Goal: Information Seeking & Learning: Check status

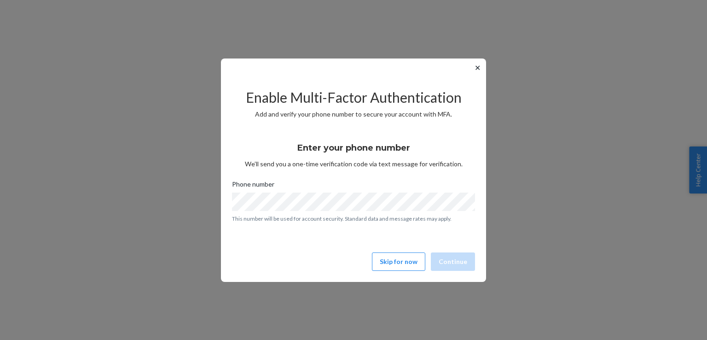
click at [480, 68] on button "✕" at bounding box center [478, 67] width 10 height 11
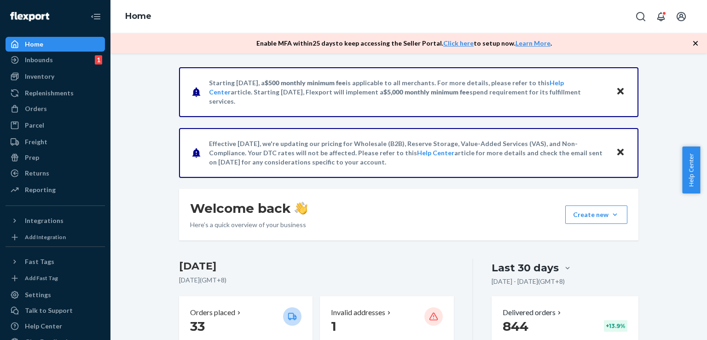
click at [696, 43] on icon "button" at bounding box center [695, 43] width 5 height 5
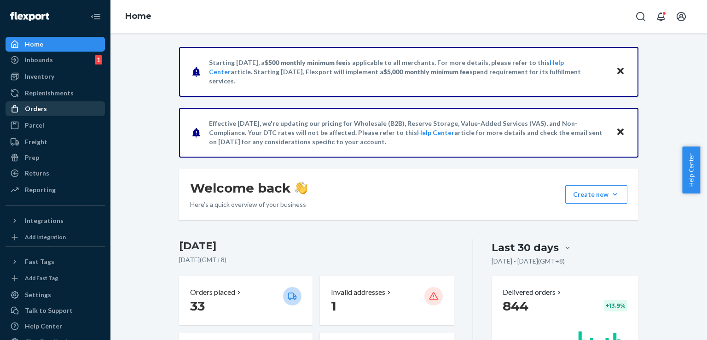
click at [29, 108] on div "Orders" at bounding box center [36, 108] width 22 height 9
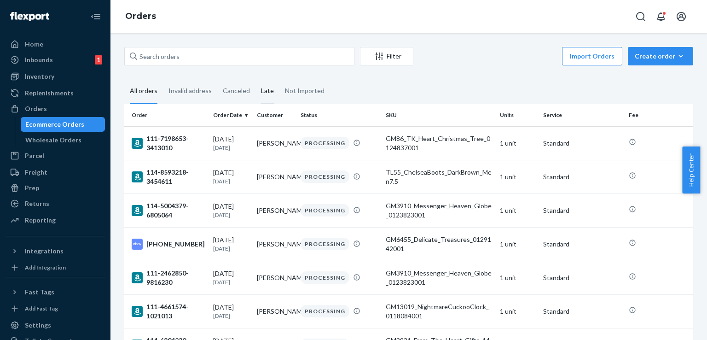
click at [261, 87] on div "Late" at bounding box center [267, 91] width 13 height 25
click at [255, 79] on input "Late" at bounding box center [255, 79] width 0 height 0
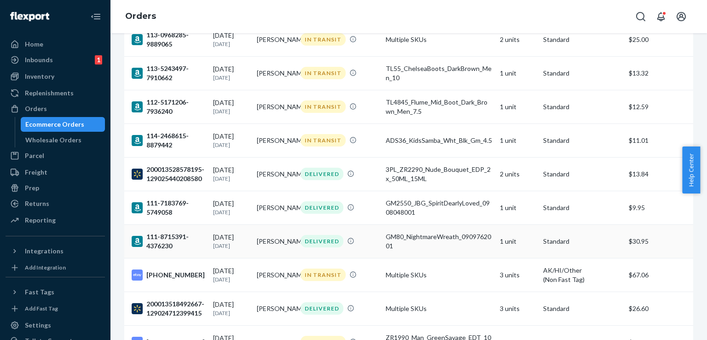
scroll to position [721, 0]
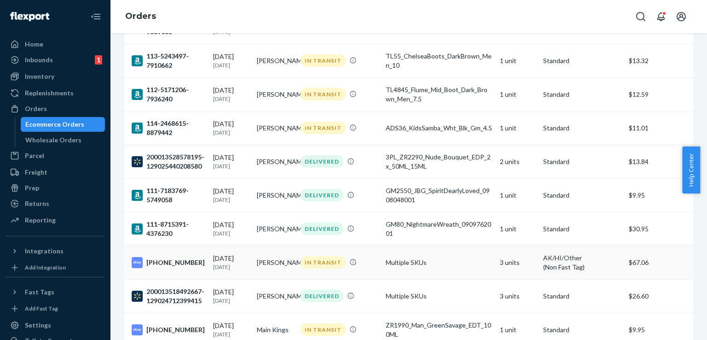
click at [168, 263] on div "[PHONE_NUMBER]" at bounding box center [169, 262] width 74 height 11
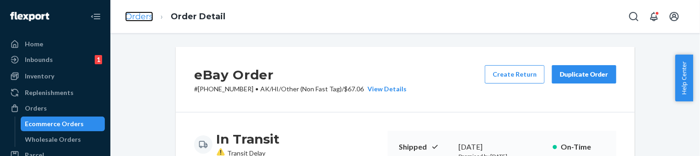
click at [131, 16] on link "Orders" at bounding box center [139, 17] width 28 height 10
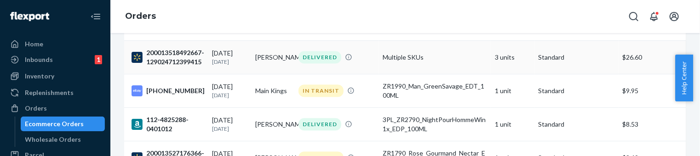
scroll to position [982, 0]
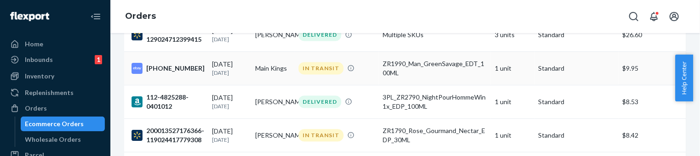
click at [165, 74] on div "[PHONE_NUMBER]" at bounding box center [168, 68] width 73 height 11
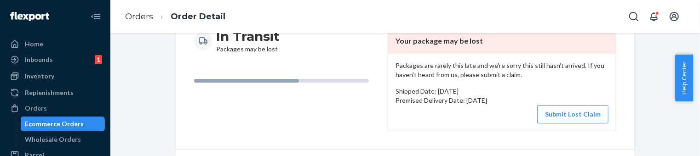
scroll to position [30, 0]
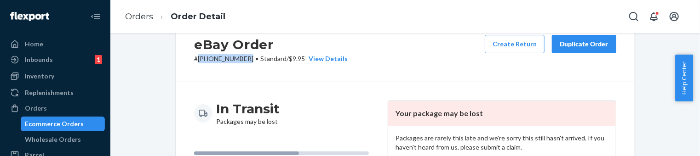
drag, startPoint x: 196, startPoint y: 58, endPoint x: 243, endPoint y: 63, distance: 46.8
click at [243, 63] on p "# [PHONE_NUMBER] • Standard / $9.95 View Details" at bounding box center [271, 58] width 154 height 9
copy p "[PHONE_NUMBER]"
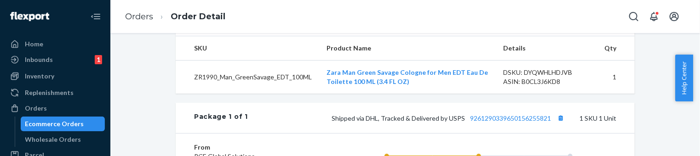
scroll to position [368, 0]
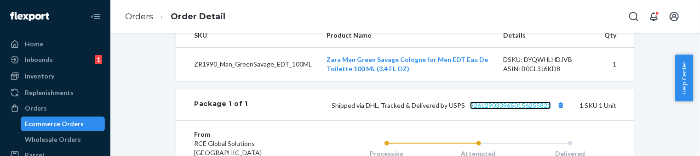
click at [530, 110] on link "9261290339650156255821" at bounding box center [510, 106] width 81 height 8
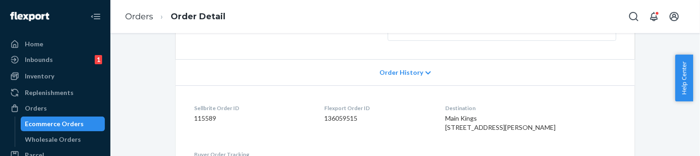
scroll to position [245, 0]
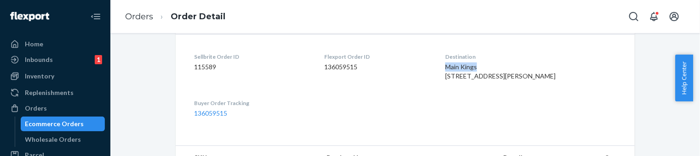
drag, startPoint x: 463, startPoint y: 66, endPoint x: 503, endPoint y: 67, distance: 40.5
click at [503, 67] on div "Main Kings [STREET_ADDRESS][PERSON_NAME]" at bounding box center [531, 72] width 171 height 18
copy span "Main Kings"
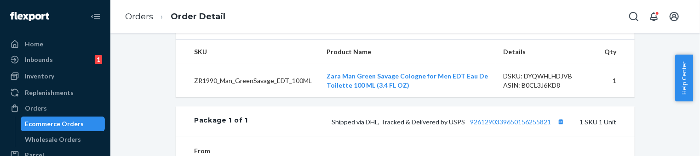
scroll to position [353, 0]
click at [219, 97] on td "ZR1990_Man_GreenSavage_EDT_100ML" at bounding box center [248, 81] width 144 height 34
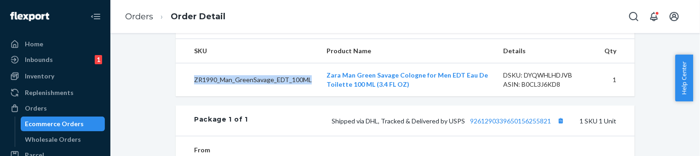
click at [219, 97] on td "ZR1990_Man_GreenSavage_EDT_100ML" at bounding box center [248, 81] width 144 height 34
copy td "ZR1990_Man_GreenSavage_EDT_100ML"
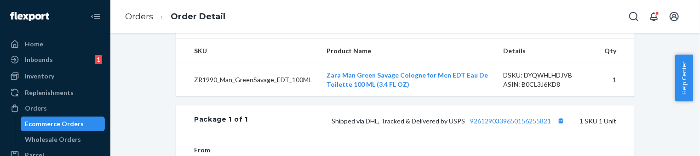
click at [565, 80] on div "DSKU: DYQWHLHDJVB" at bounding box center [546, 75] width 87 height 9
copy div "DYQWHLHDJVB"
click at [139, 16] on link "Orders" at bounding box center [139, 17] width 28 height 10
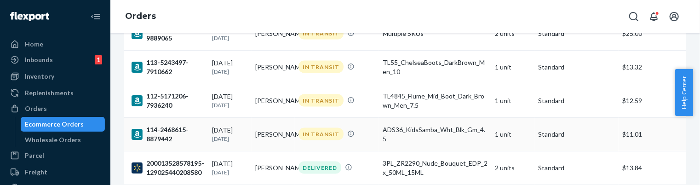
scroll to position [721, 0]
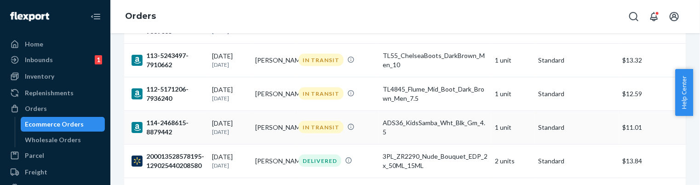
click at [228, 131] on div "[DATE] [DATE]" at bounding box center [230, 127] width 36 height 17
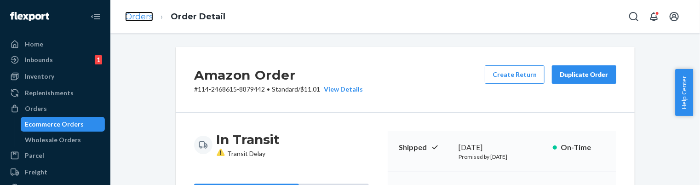
click at [133, 17] on link "Orders" at bounding box center [139, 17] width 28 height 10
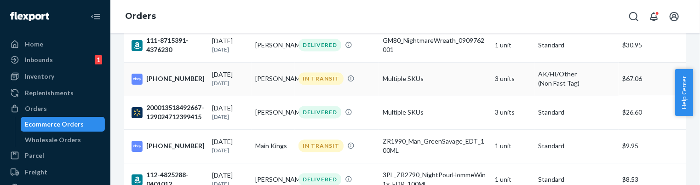
scroll to position [905, 0]
click at [178, 84] on div "[PHONE_NUMBER]" at bounding box center [168, 78] width 73 height 11
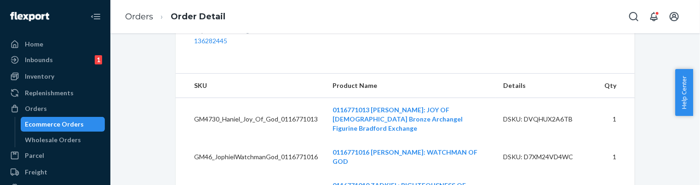
scroll to position [353, 0]
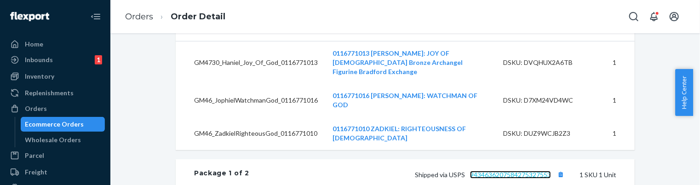
click at [528, 171] on link "9434636207584275327553" at bounding box center [510, 175] width 81 height 8
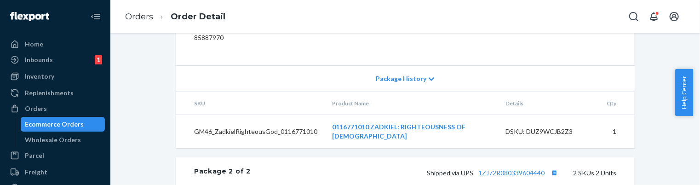
scroll to position [598, 0]
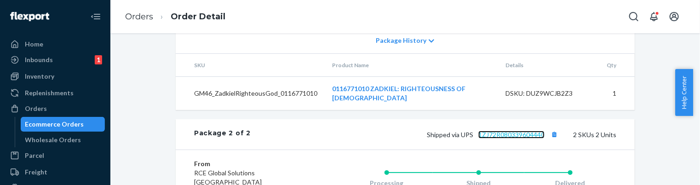
click at [519, 131] on link "1ZJ72R080339604440" at bounding box center [512, 135] width 66 height 8
click at [141, 16] on link "Orders" at bounding box center [139, 17] width 28 height 10
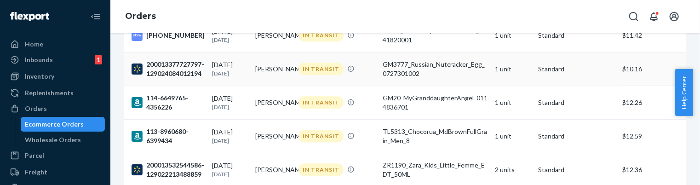
scroll to position [1120, 0]
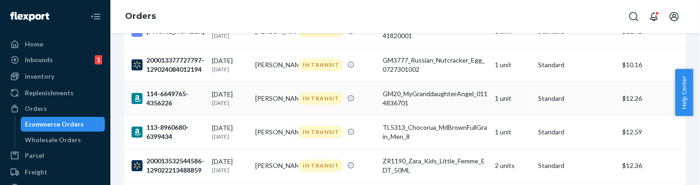
click at [158, 108] on div "114-6649765-4356226" at bounding box center [168, 98] width 73 height 18
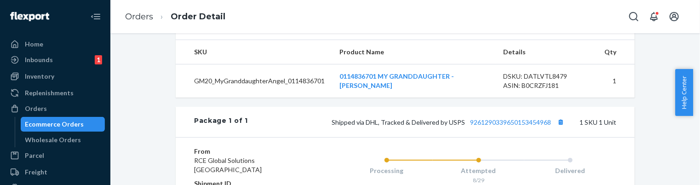
scroll to position [353, 0]
click at [502, 125] on link "9261290339650153454968" at bounding box center [510, 121] width 81 height 8
click at [142, 16] on link "Orders" at bounding box center [139, 17] width 28 height 10
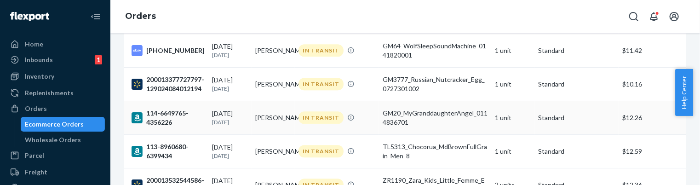
scroll to position [1166, 0]
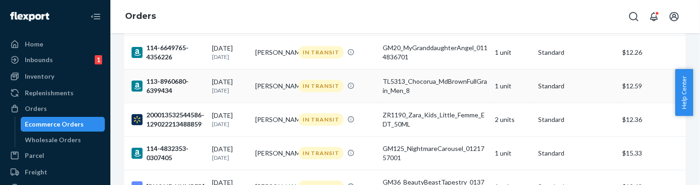
click at [215, 94] on div "[DATE] [DATE]" at bounding box center [230, 85] width 36 height 17
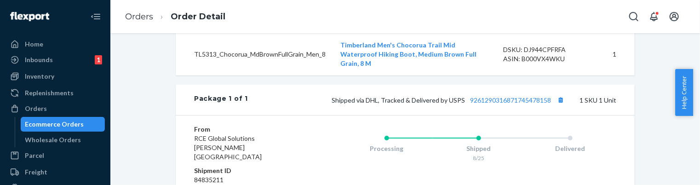
scroll to position [383, 0]
click at [488, 104] on link "9261290316871745478158" at bounding box center [510, 100] width 81 height 8
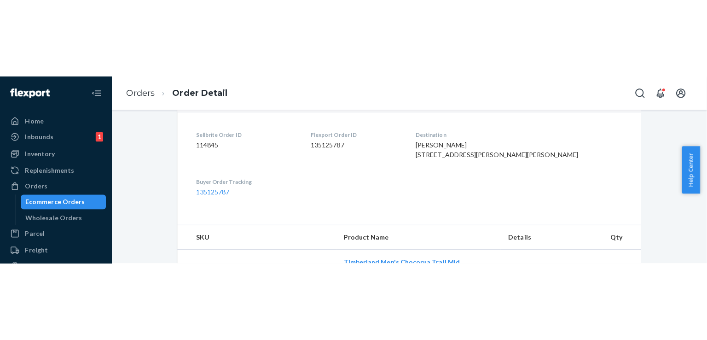
scroll to position [230, 0]
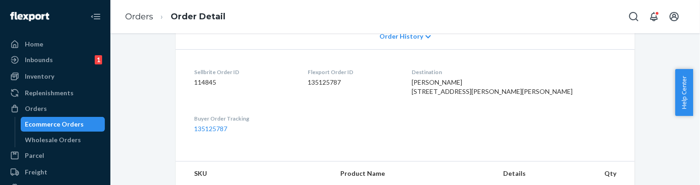
drag, startPoint x: 463, startPoint y: 91, endPoint x: 476, endPoint y: 121, distance: 33.2
click at [476, 96] on div "[PERSON_NAME] [STREET_ADDRESS][PERSON_NAME][PERSON_NAME]" at bounding box center [514, 87] width 205 height 18
copy span "[STREET_ADDRESS][PERSON_NAME][PERSON_NAME]"
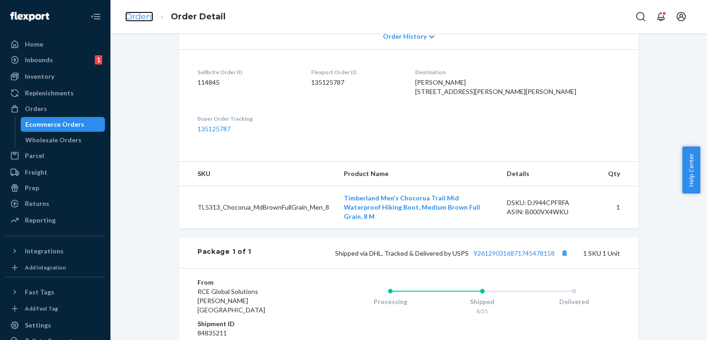
click at [133, 19] on link "Orders" at bounding box center [139, 17] width 28 height 10
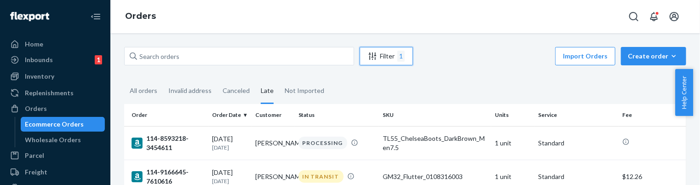
click at [388, 54] on div "Filter 1" at bounding box center [386, 56] width 52 height 11
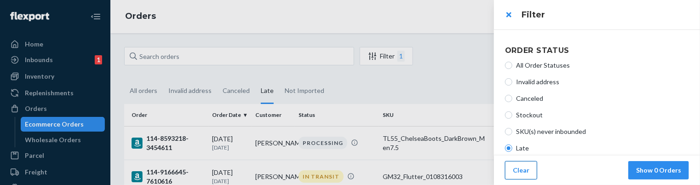
click at [513, 168] on button "Clear" at bounding box center [521, 170] width 32 height 18
radio input "true"
radio input "false"
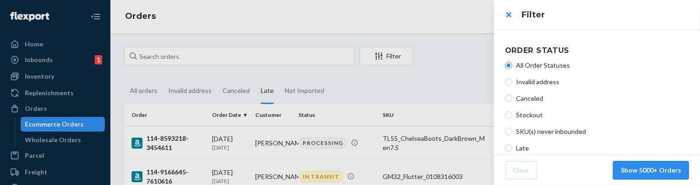
click at [648, 170] on button "Show 5000+ Orders" at bounding box center [651, 170] width 76 height 18
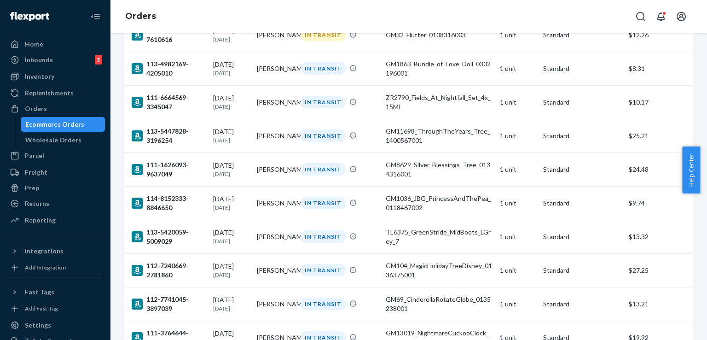
scroll to position [1546, 0]
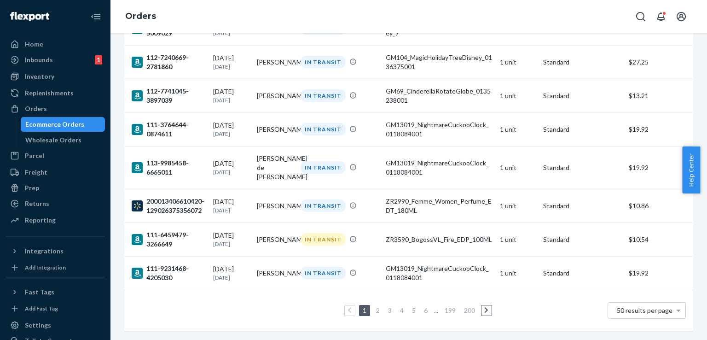
click at [374, 306] on link "2" at bounding box center [377, 310] width 7 height 8
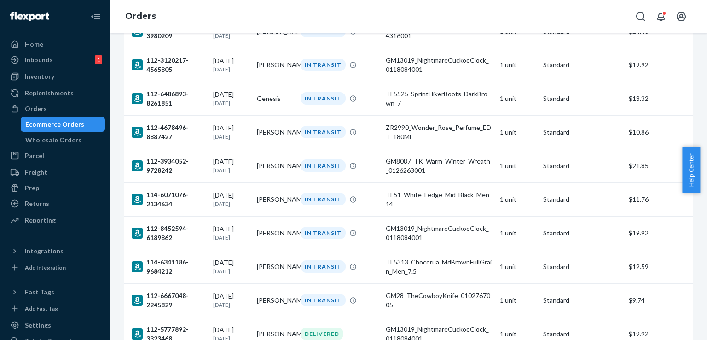
scroll to position [1545, 0]
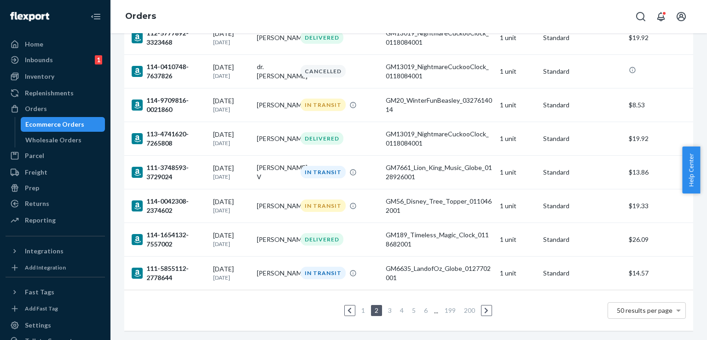
click at [387, 306] on link "3" at bounding box center [389, 310] width 7 height 8
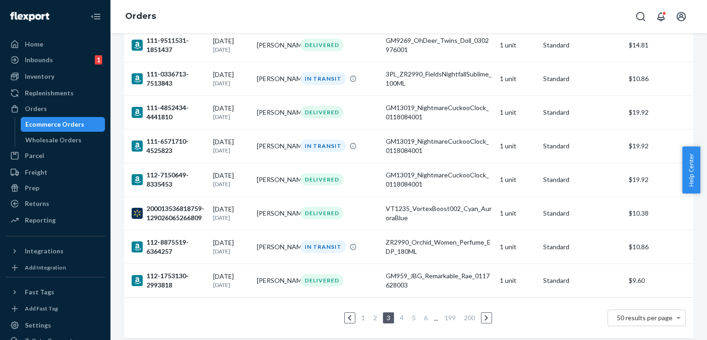
scroll to position [1509, 0]
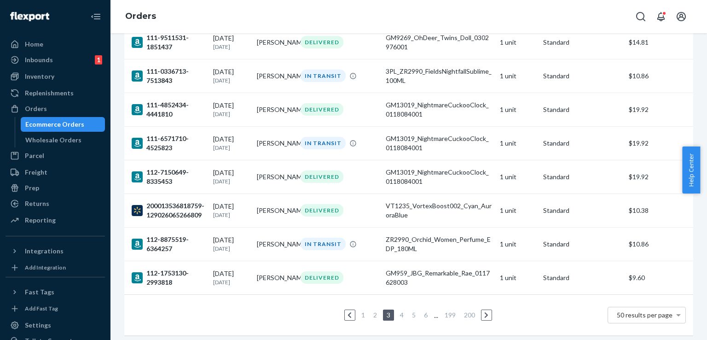
click at [411, 318] on link "5" at bounding box center [413, 315] width 7 height 8
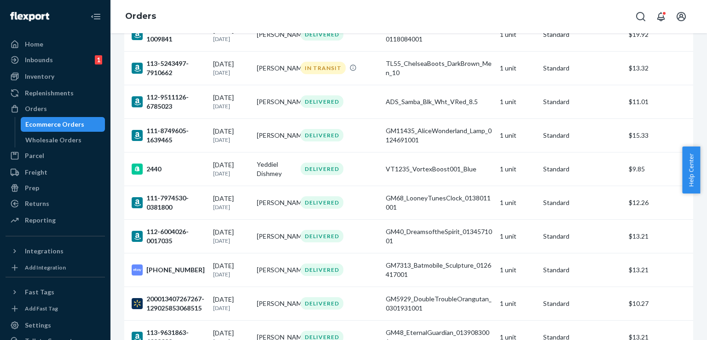
scroll to position [1546, 0]
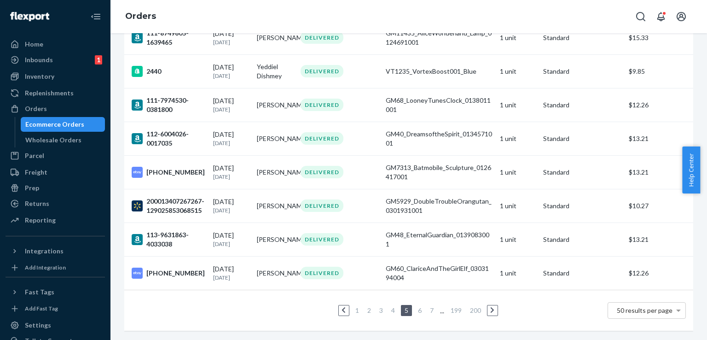
click at [416, 306] on link "6" at bounding box center [419, 310] width 7 height 8
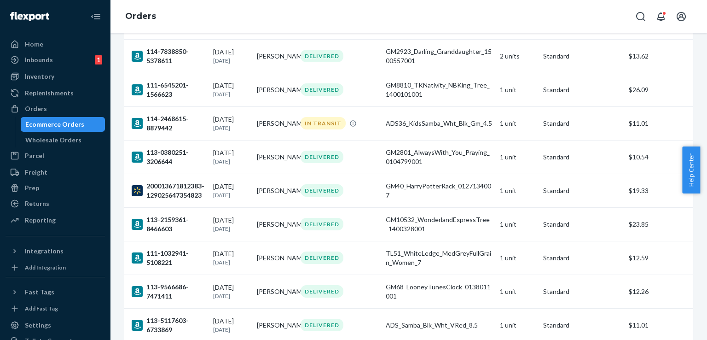
scroll to position [1379, 0]
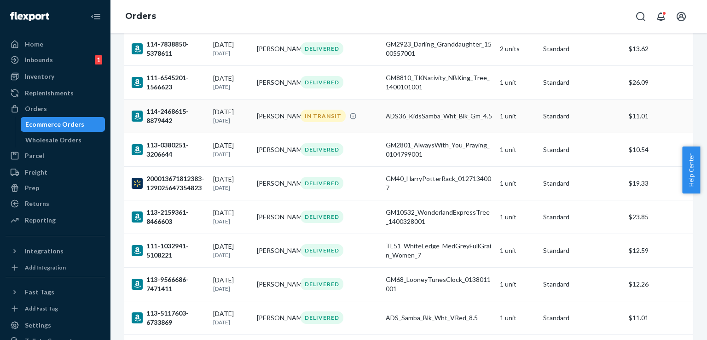
click at [150, 120] on div "114-2468615-8879442" at bounding box center [169, 116] width 74 height 18
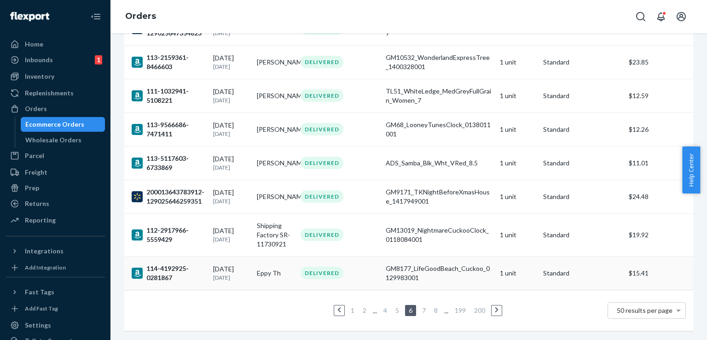
scroll to position [1546, 0]
click at [420, 306] on link "7" at bounding box center [423, 310] width 7 height 8
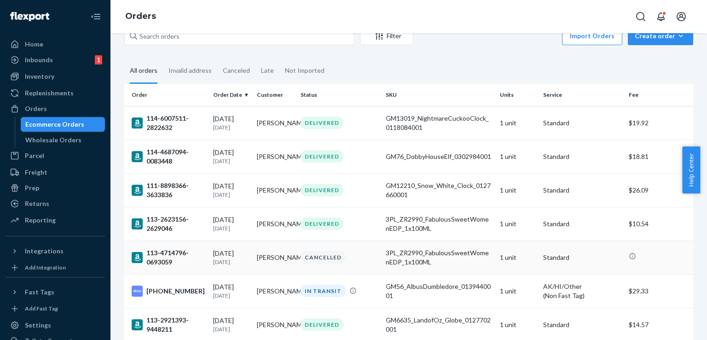
scroll to position [76, 0]
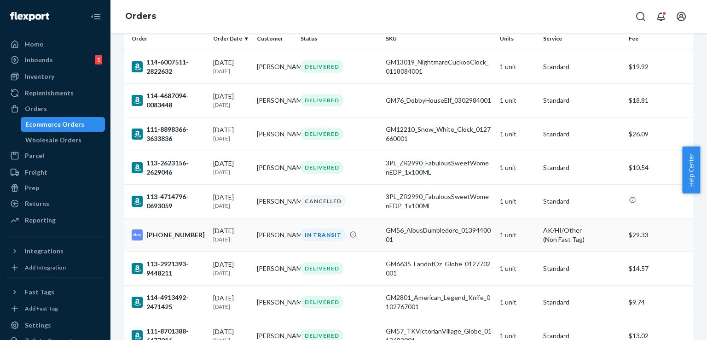
click at [226, 229] on div "[DATE] [DATE]" at bounding box center [231, 234] width 36 height 17
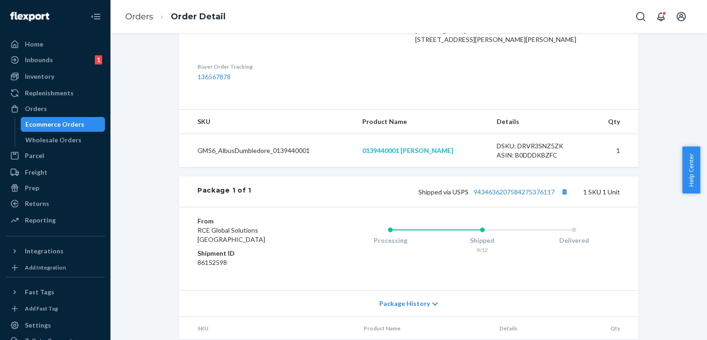
scroll to position [260, 0]
click at [519, 195] on link "9434636207584275376117" at bounding box center [514, 191] width 81 height 8
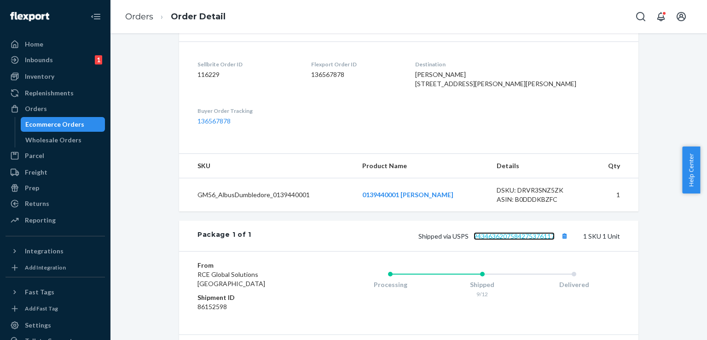
scroll to position [168, 0]
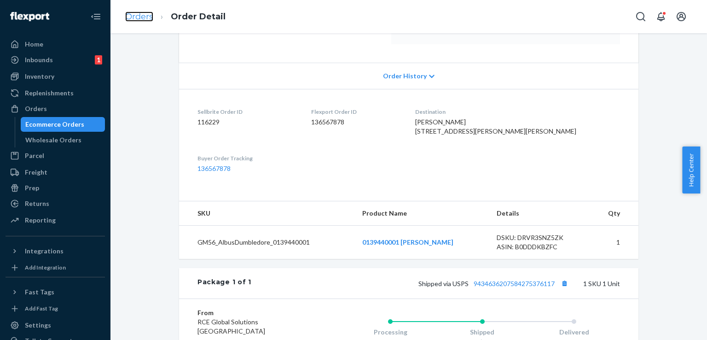
click at [139, 16] on link "Orders" at bounding box center [139, 17] width 28 height 10
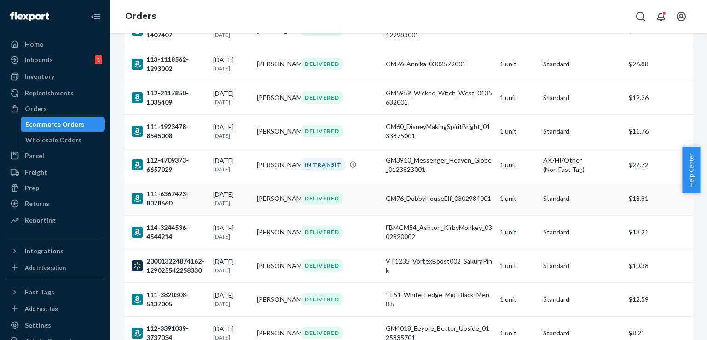
scroll to position [518, 0]
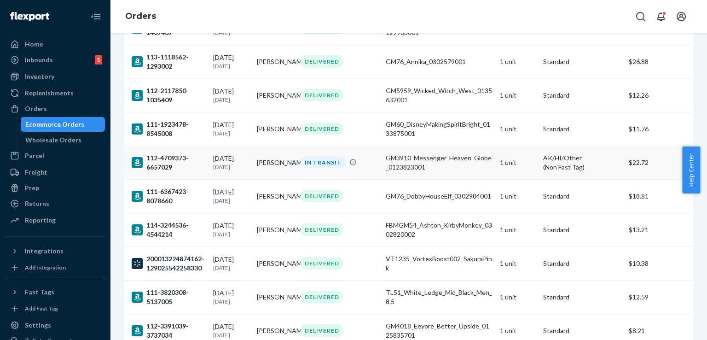
click at [222, 167] on div "[DATE] [DATE]" at bounding box center [231, 162] width 36 height 17
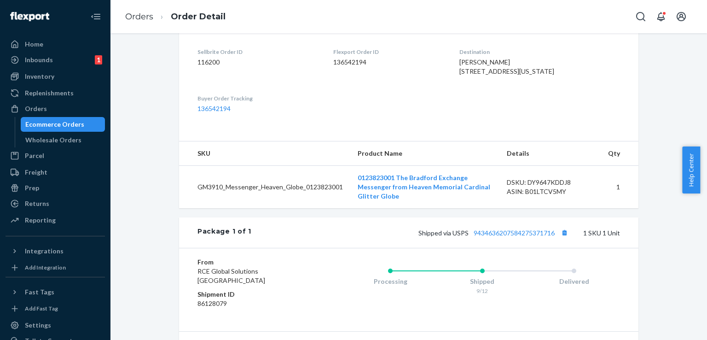
scroll to position [230, 0]
click at [508, 235] on link "9434636207584275371716" at bounding box center [514, 231] width 81 height 8
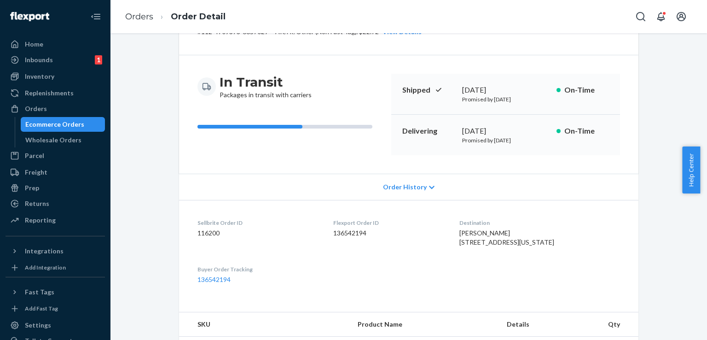
scroll to position [46, 0]
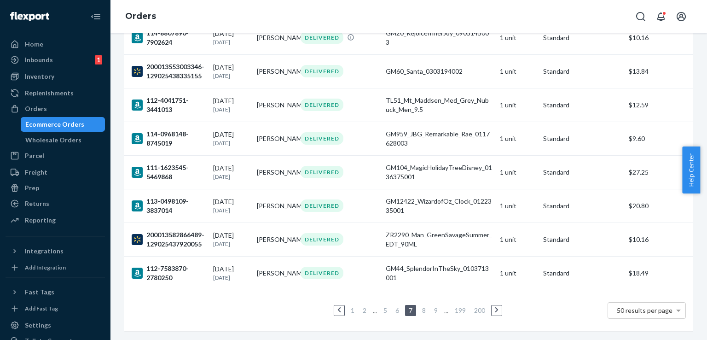
scroll to position [1583, 0]
click at [420, 306] on link "8" at bounding box center [423, 310] width 7 height 8
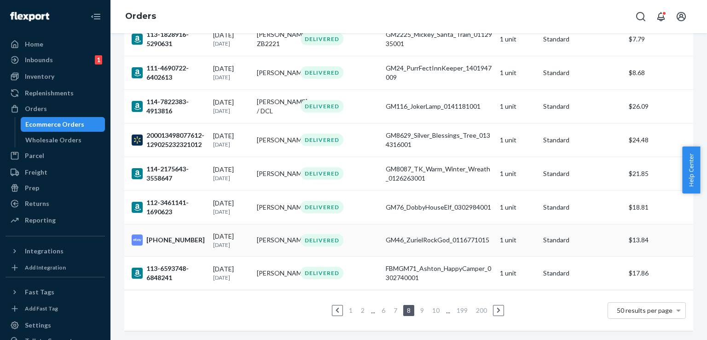
scroll to position [1583, 0]
click at [418, 306] on link "9" at bounding box center [421, 310] width 7 height 8
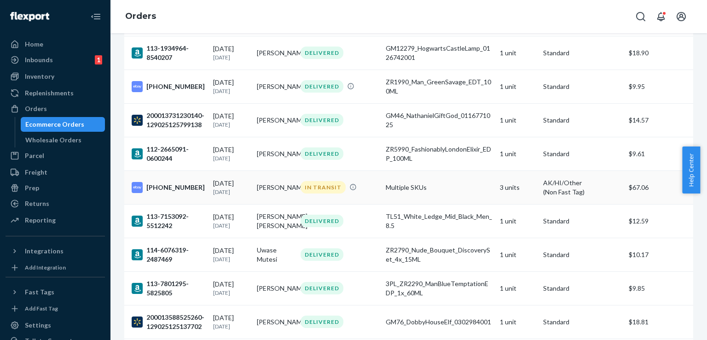
scroll to position [1166, 0]
click at [231, 193] on div "[DATE] [DATE]" at bounding box center [231, 186] width 36 height 17
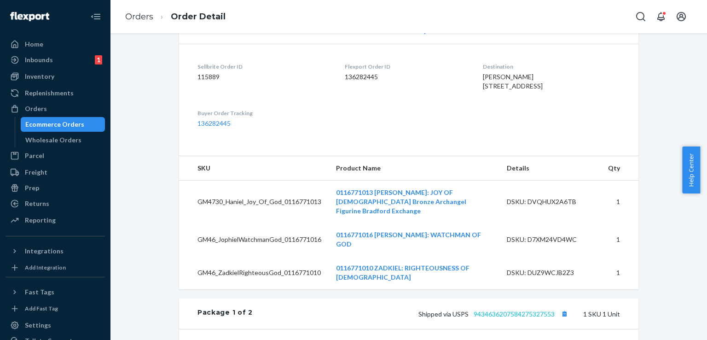
scroll to position [214, 0]
click at [503, 309] on link "9434636207584275327553" at bounding box center [514, 313] width 81 height 8
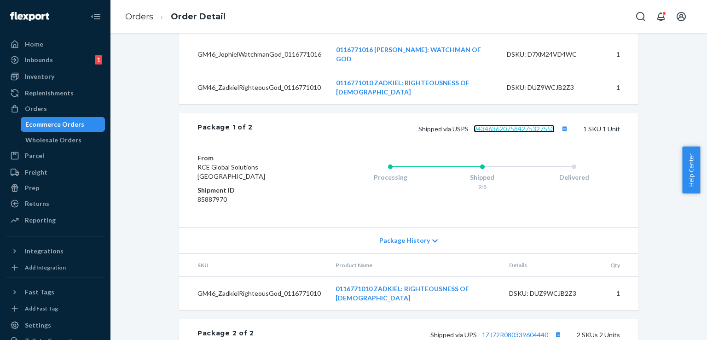
scroll to position [445, 0]
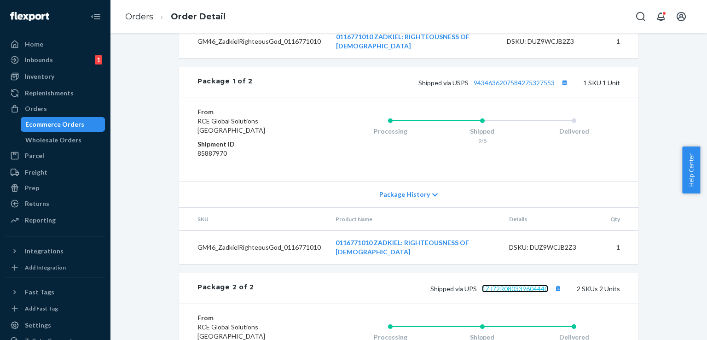
click at [515, 284] on link "1ZJ72R080339604440" at bounding box center [515, 288] width 66 height 8
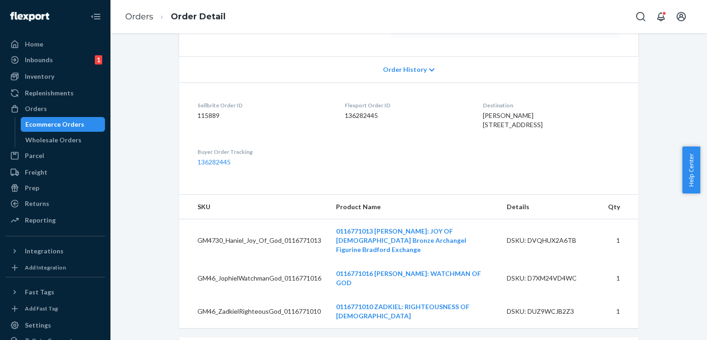
scroll to position [153, 0]
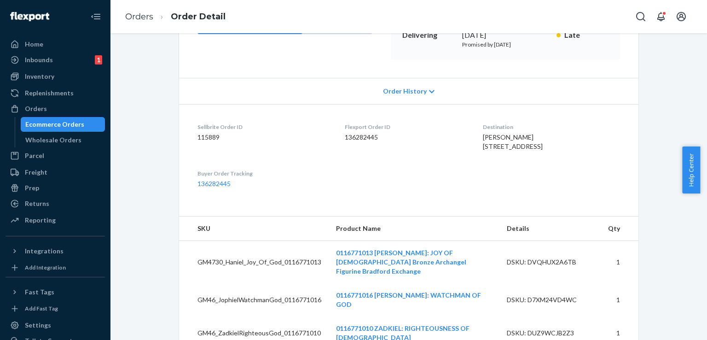
drag, startPoint x: 458, startPoint y: 164, endPoint x: 444, endPoint y: 148, distance: 21.9
click at [444, 148] on dl "Sellbrite Order ID 115889 Flexport Order ID 136282445 Destination [PERSON_NAME]…" at bounding box center [408, 155] width 459 height 103
copy span "[STREET_ADDRESS]"
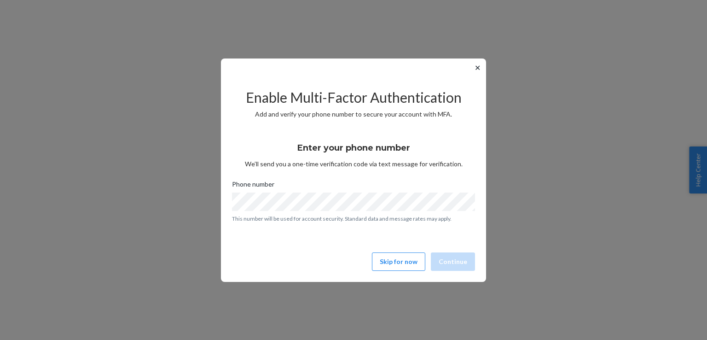
click at [481, 68] on button "✕" at bounding box center [478, 67] width 10 height 11
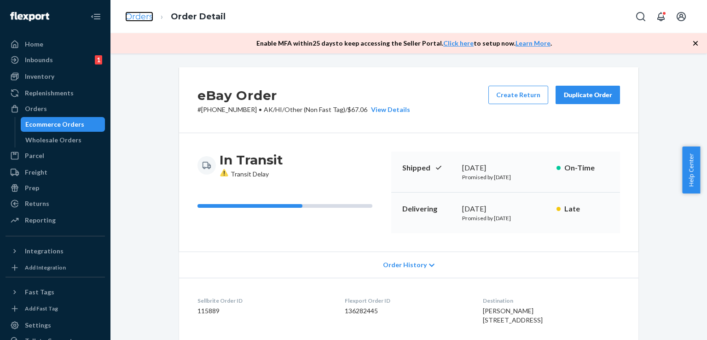
click at [141, 18] on link "Orders" at bounding box center [139, 17] width 28 height 10
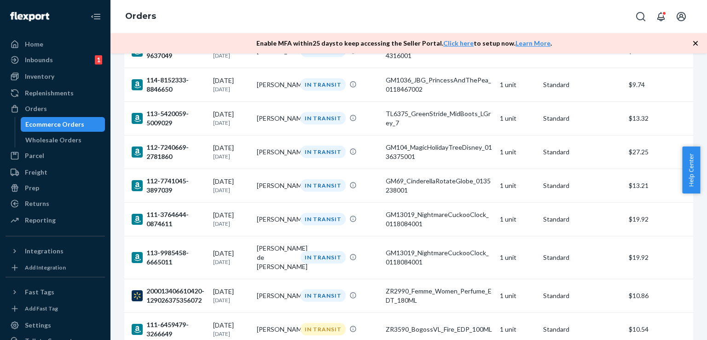
scroll to position [1566, 0]
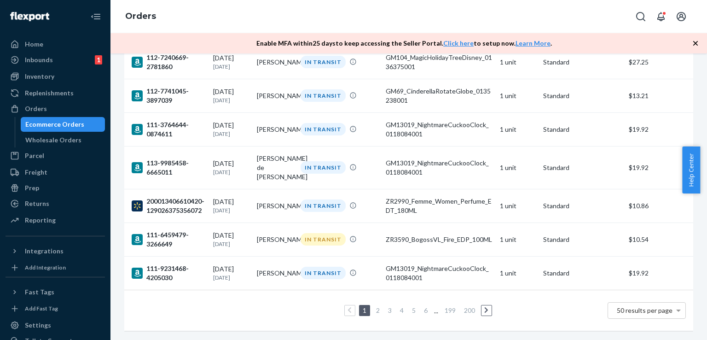
click at [484, 307] on icon at bounding box center [486, 310] width 4 height 6
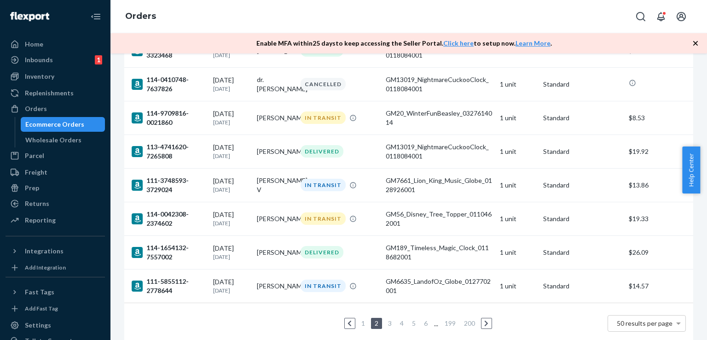
scroll to position [1565, 0]
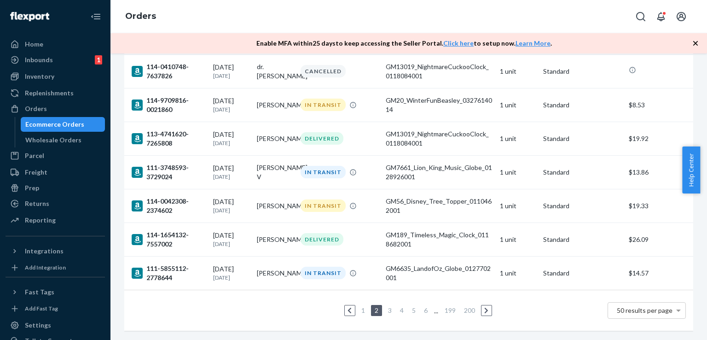
click at [422, 306] on link "6" at bounding box center [425, 310] width 7 height 8
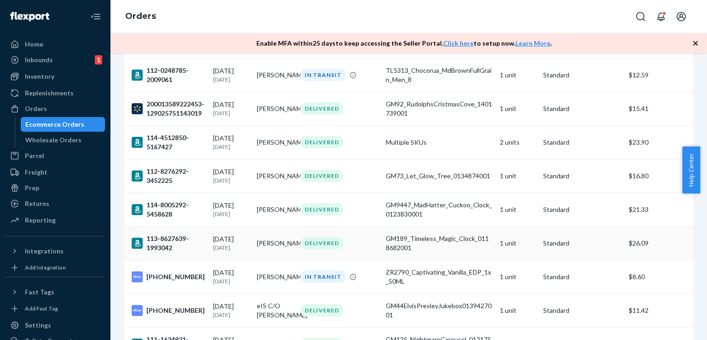
scroll to position [567, 0]
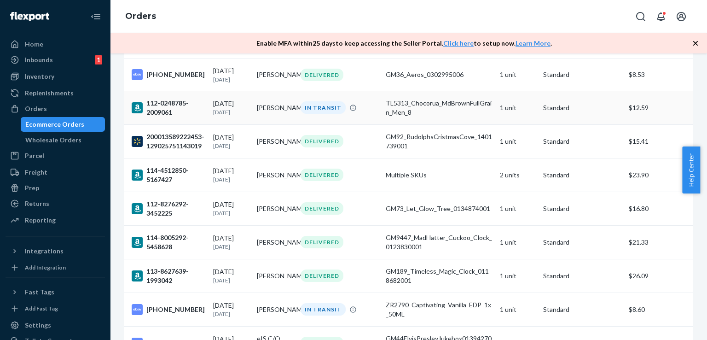
click at [160, 100] on div "112-0248785-2009061" at bounding box center [169, 107] width 74 height 18
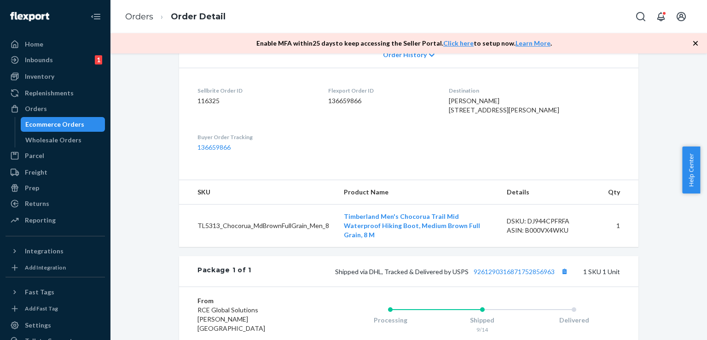
scroll to position [291, 0]
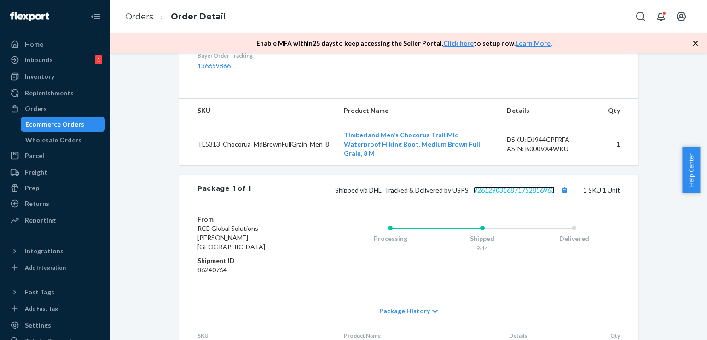
click at [519, 194] on link "9261290316871752856963" at bounding box center [514, 190] width 81 height 8
click at [139, 18] on link "Orders" at bounding box center [139, 17] width 28 height 10
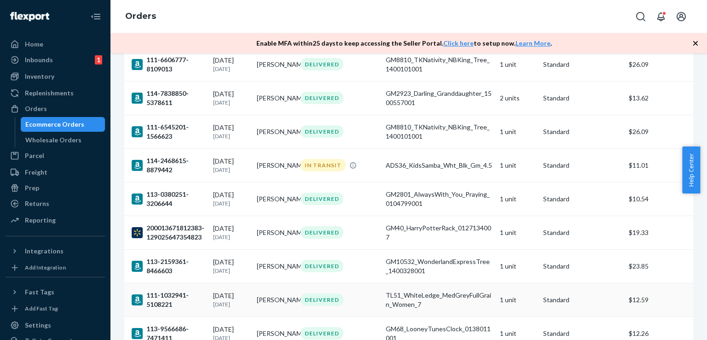
scroll to position [1395, 0]
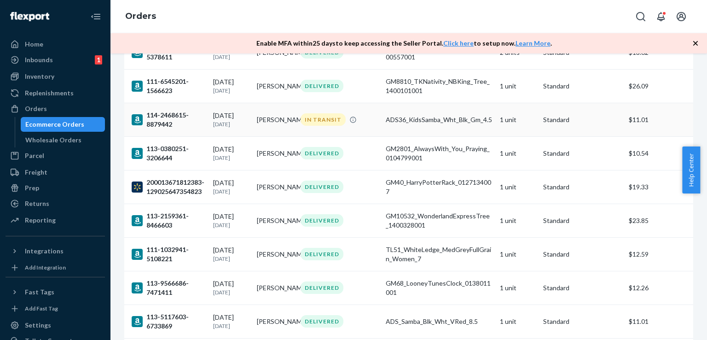
click at [227, 125] on div "09/13/2025 8 days ago" at bounding box center [231, 119] width 36 height 17
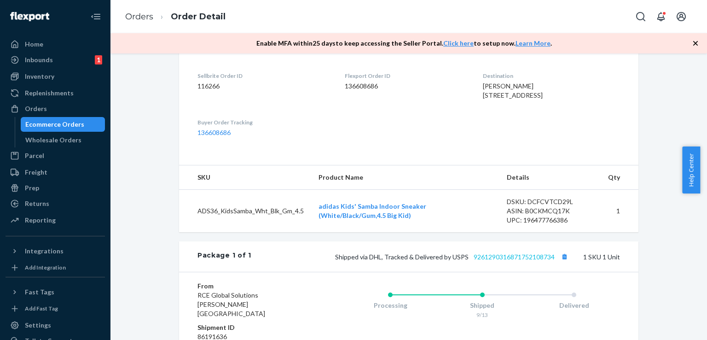
scroll to position [230, 0]
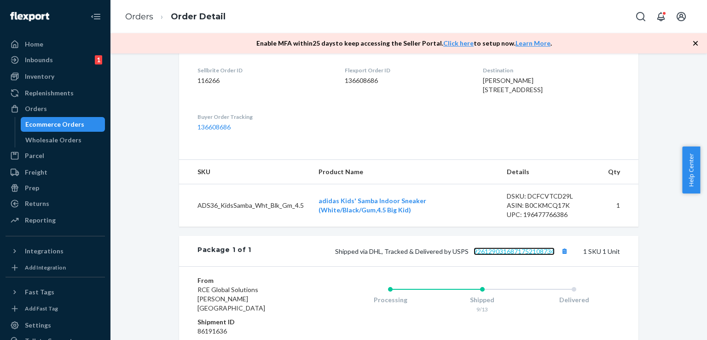
click at [527, 255] on link "9261290316871752108734" at bounding box center [514, 251] width 81 height 8
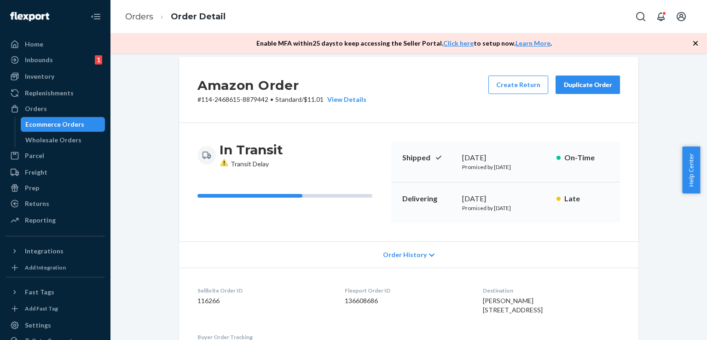
scroll to position [15, 0]
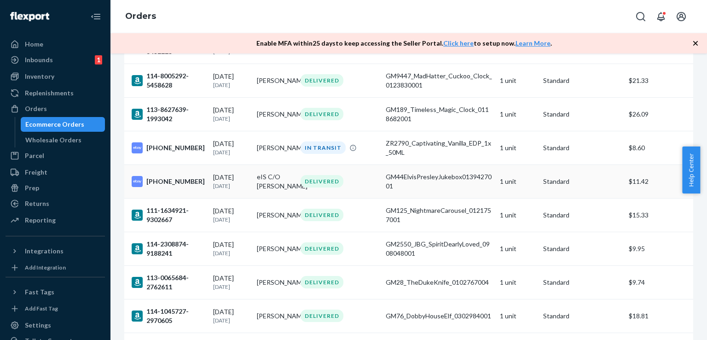
scroll to position [736, 0]
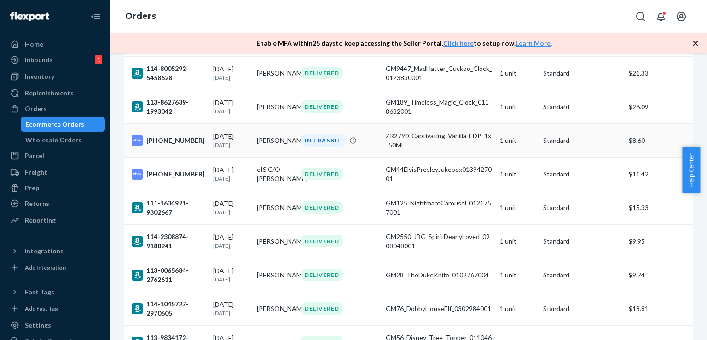
click at [237, 137] on div "09/13/2025 8 days ago" at bounding box center [231, 140] width 36 height 17
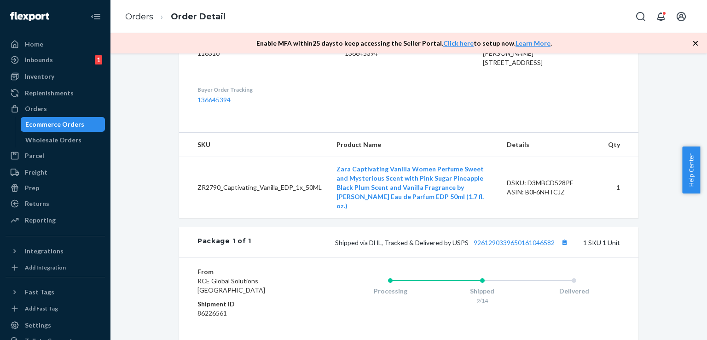
scroll to position [260, 0]
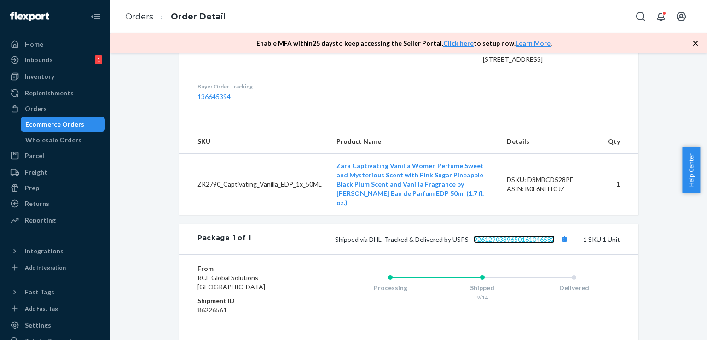
click at [512, 243] on link "9261290339650161046582" at bounding box center [514, 239] width 81 height 8
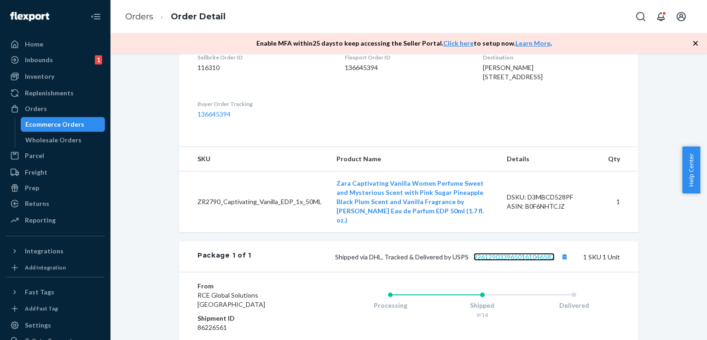
scroll to position [230, 0]
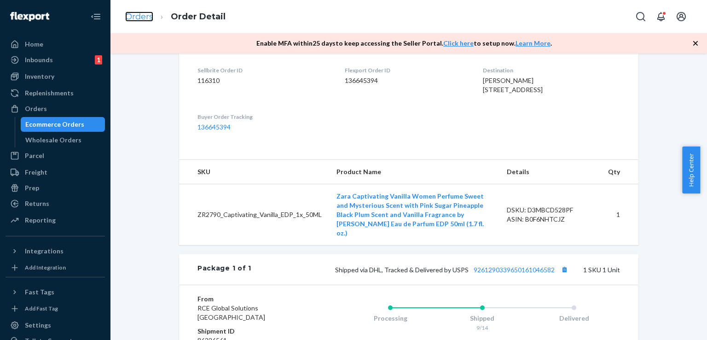
click at [128, 14] on link "Orders" at bounding box center [139, 17] width 28 height 10
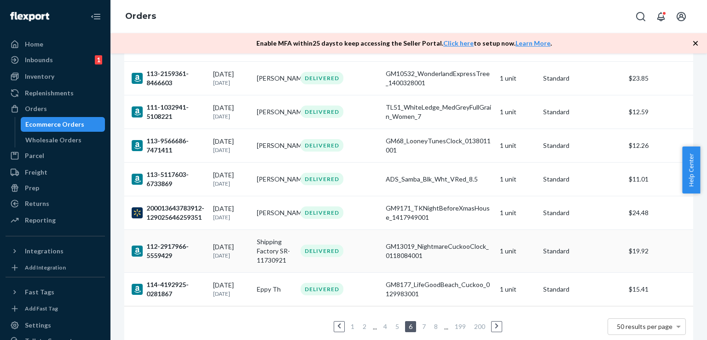
scroll to position [1566, 0]
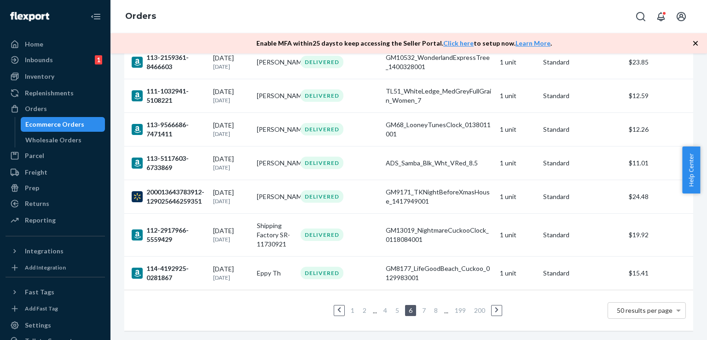
click at [421, 306] on link "7" at bounding box center [423, 310] width 7 height 8
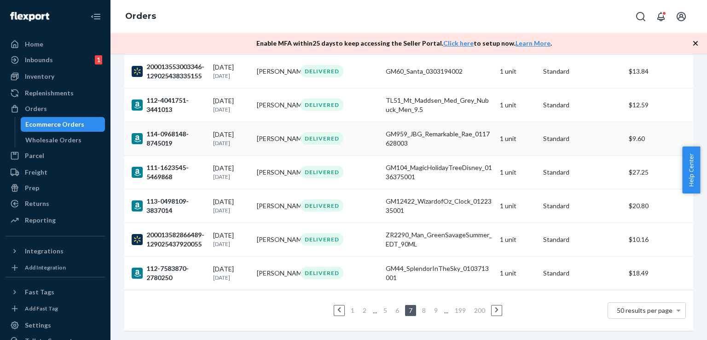
scroll to position [1603, 0]
click at [420, 306] on link "8" at bounding box center [423, 310] width 7 height 8
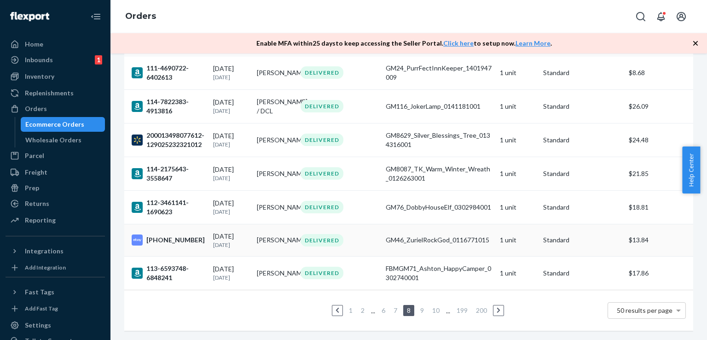
scroll to position [1603, 0]
click at [420, 306] on link "9" at bounding box center [421, 310] width 7 height 8
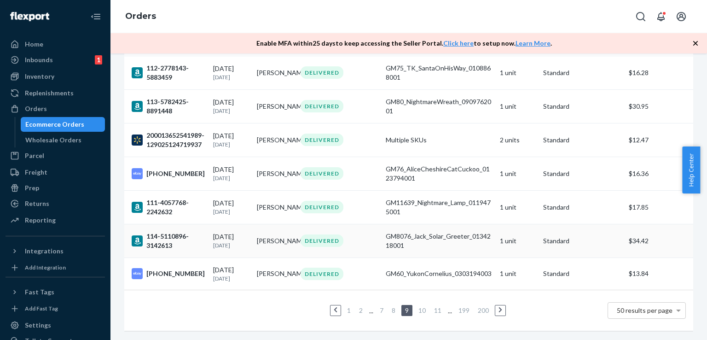
scroll to position [1566, 0]
click at [420, 306] on link "10" at bounding box center [422, 310] width 11 height 8
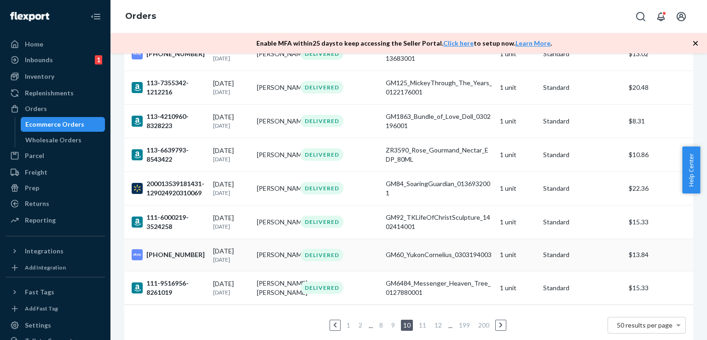
scroll to position [1612, 0]
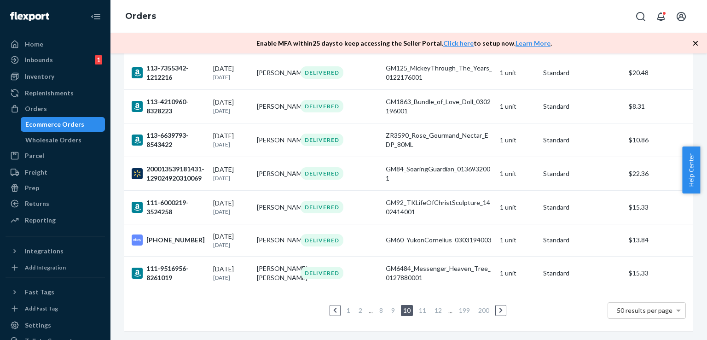
click at [422, 306] on link "11" at bounding box center [422, 310] width 11 height 8
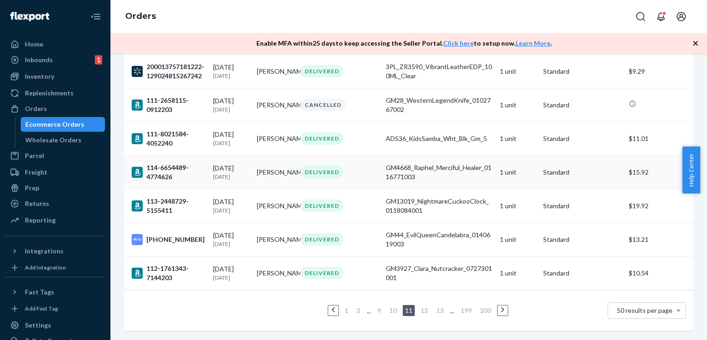
scroll to position [1548, 0]
click at [422, 306] on link "12" at bounding box center [424, 310] width 11 height 8
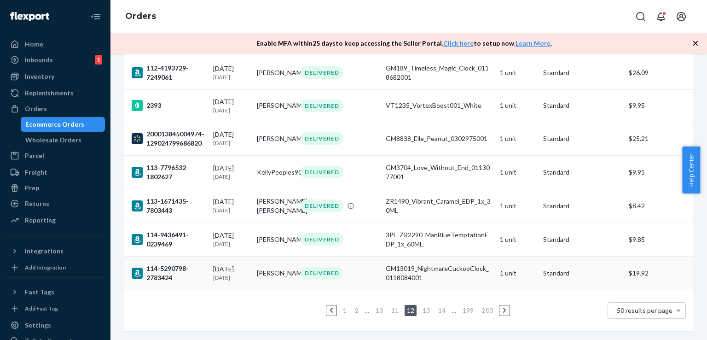
scroll to position [1574, 0]
click at [420, 306] on li "13" at bounding box center [426, 310] width 12 height 11
click at [422, 306] on link "13" at bounding box center [426, 310] width 11 height 8
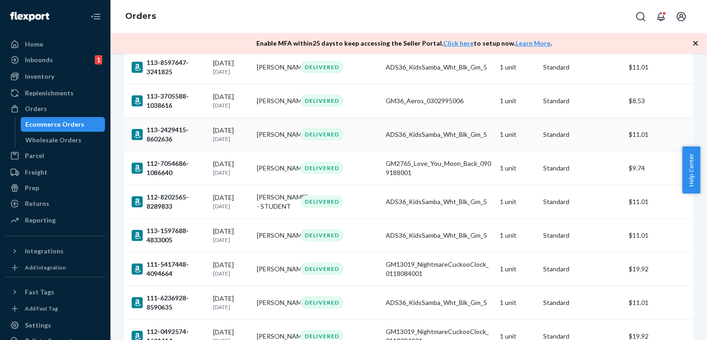
scroll to position [353, 0]
